Goal: Information Seeking & Learning: Check status

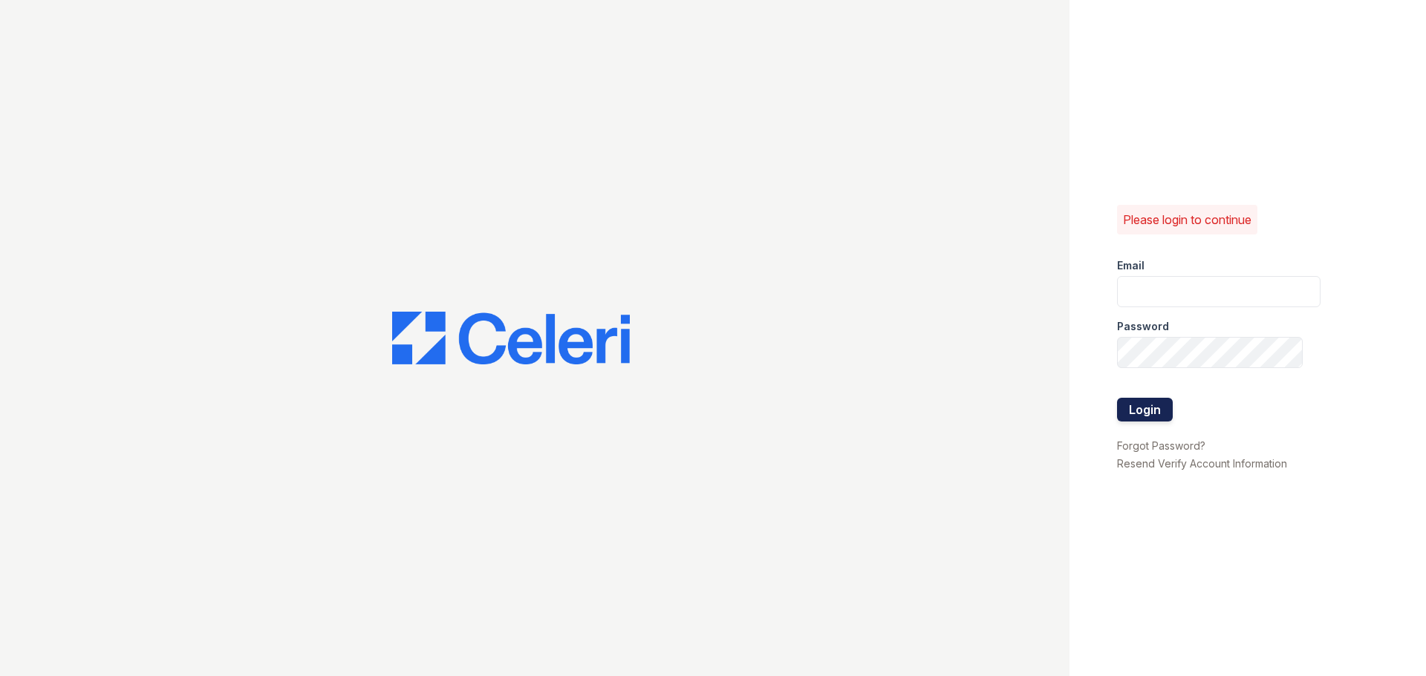
type input "[EMAIL_ADDRESS][DOMAIN_NAME]"
click at [1148, 414] on button "Login" at bounding box center [1145, 410] width 56 height 24
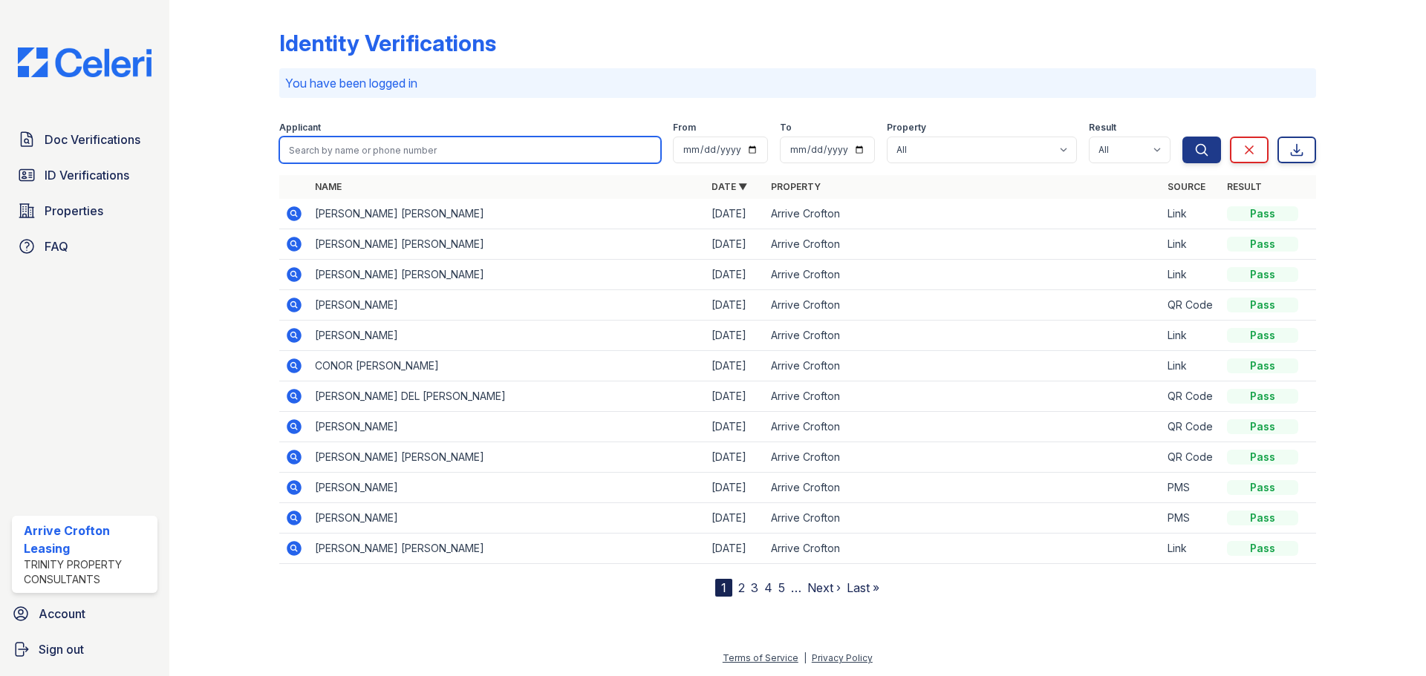
click at [382, 151] on input "search" at bounding box center [470, 150] width 382 height 27
type input "[PERSON_NAME]"
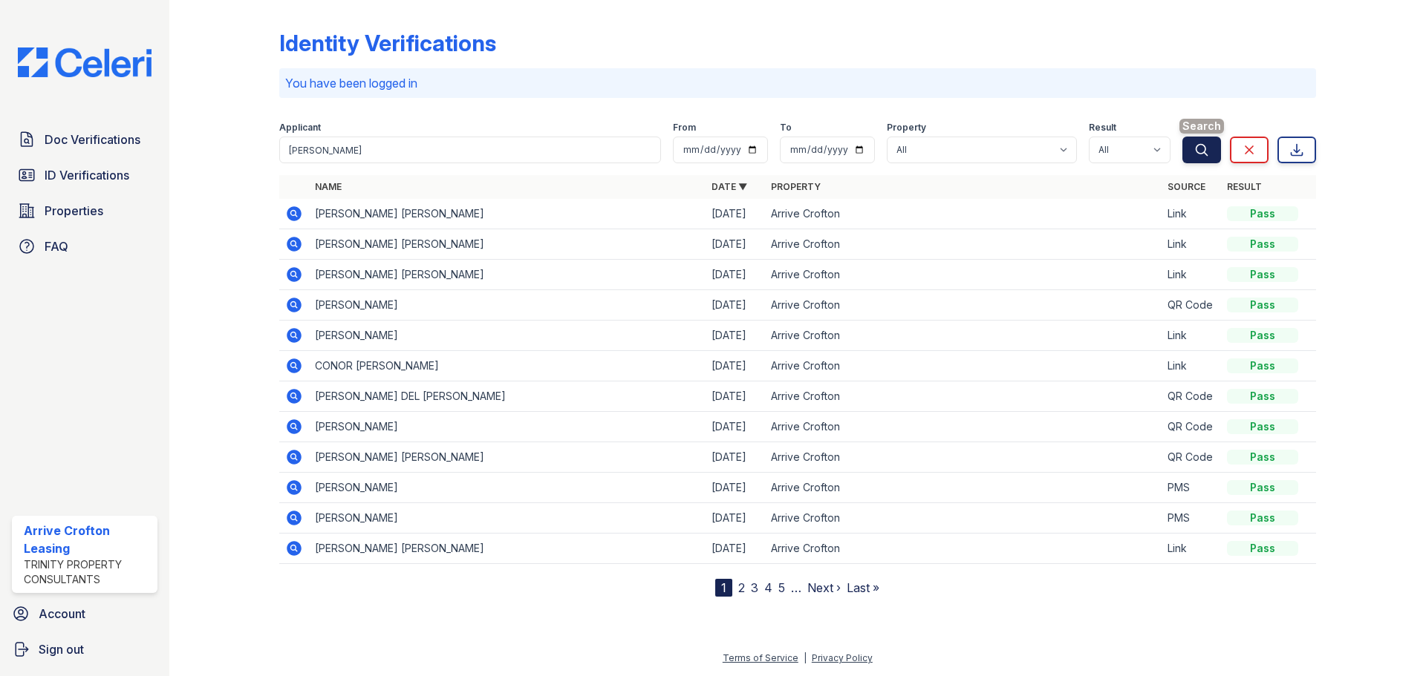
click at [1198, 148] on icon "submit" at bounding box center [1201, 150] width 15 height 15
